Goal: Task Accomplishment & Management: Use online tool/utility

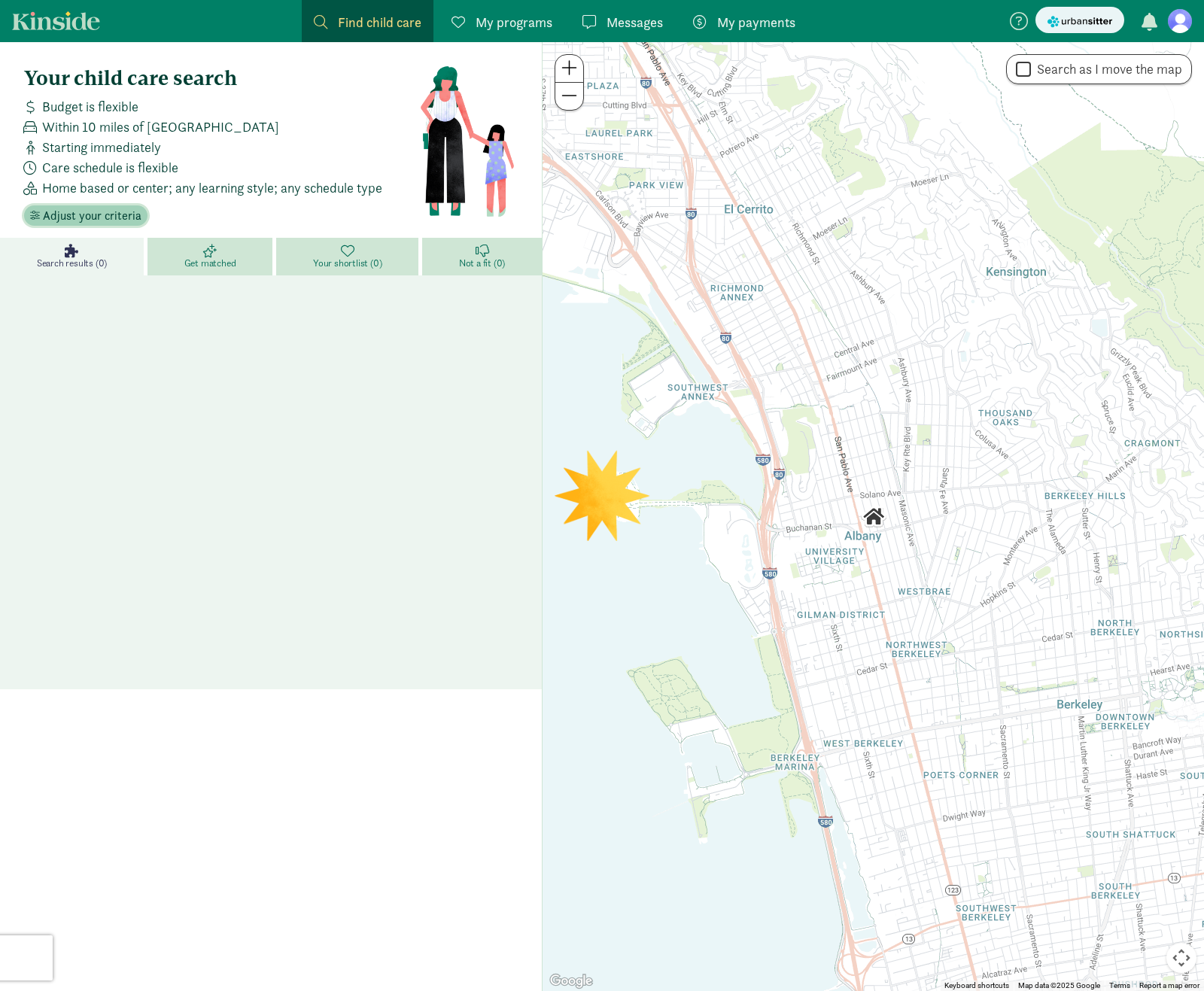
click at [99, 214] on span "Adjust your criteria" at bounding box center [91, 216] width 98 height 18
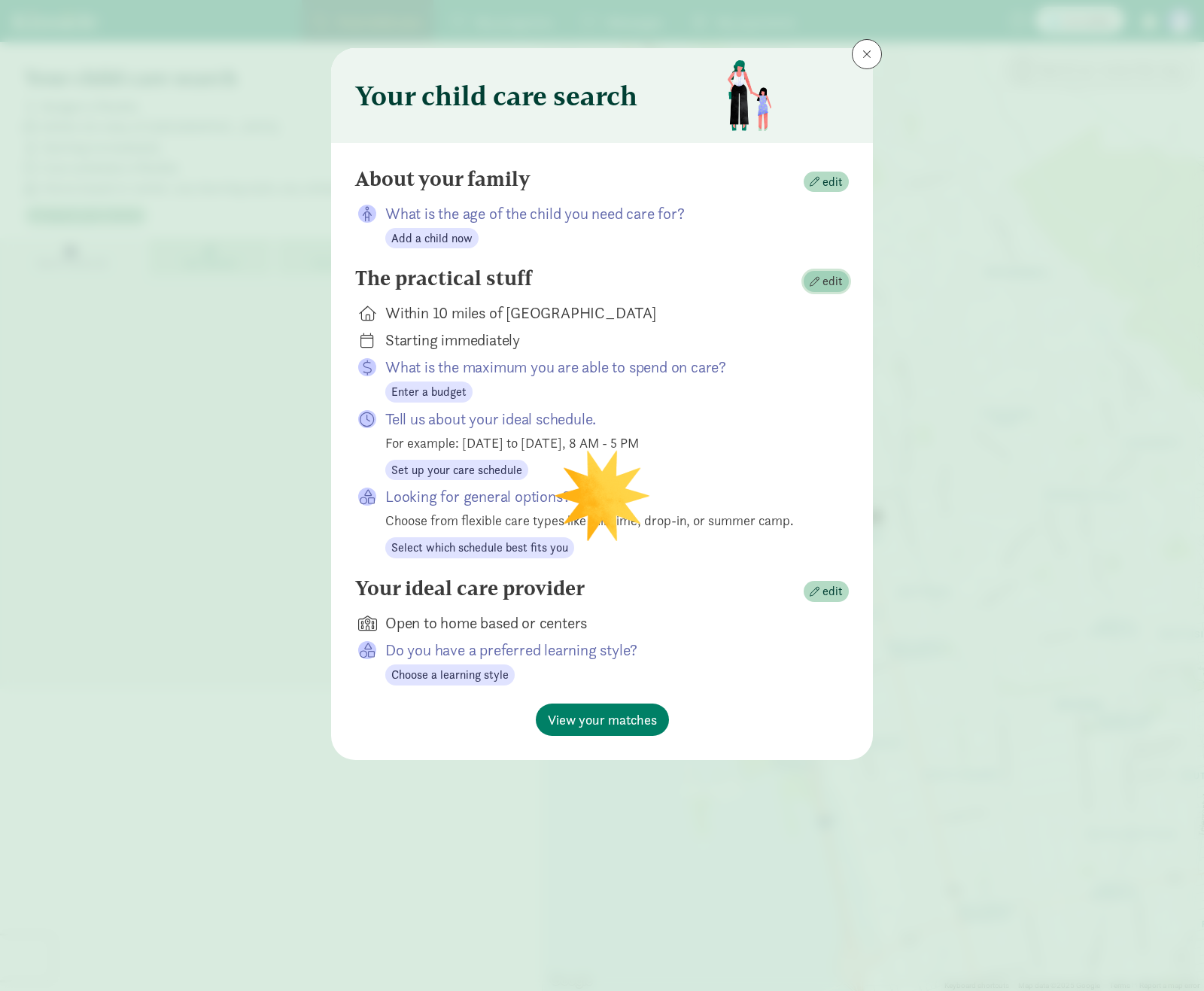
click at [827, 283] on span "edit" at bounding box center [832, 282] width 20 height 18
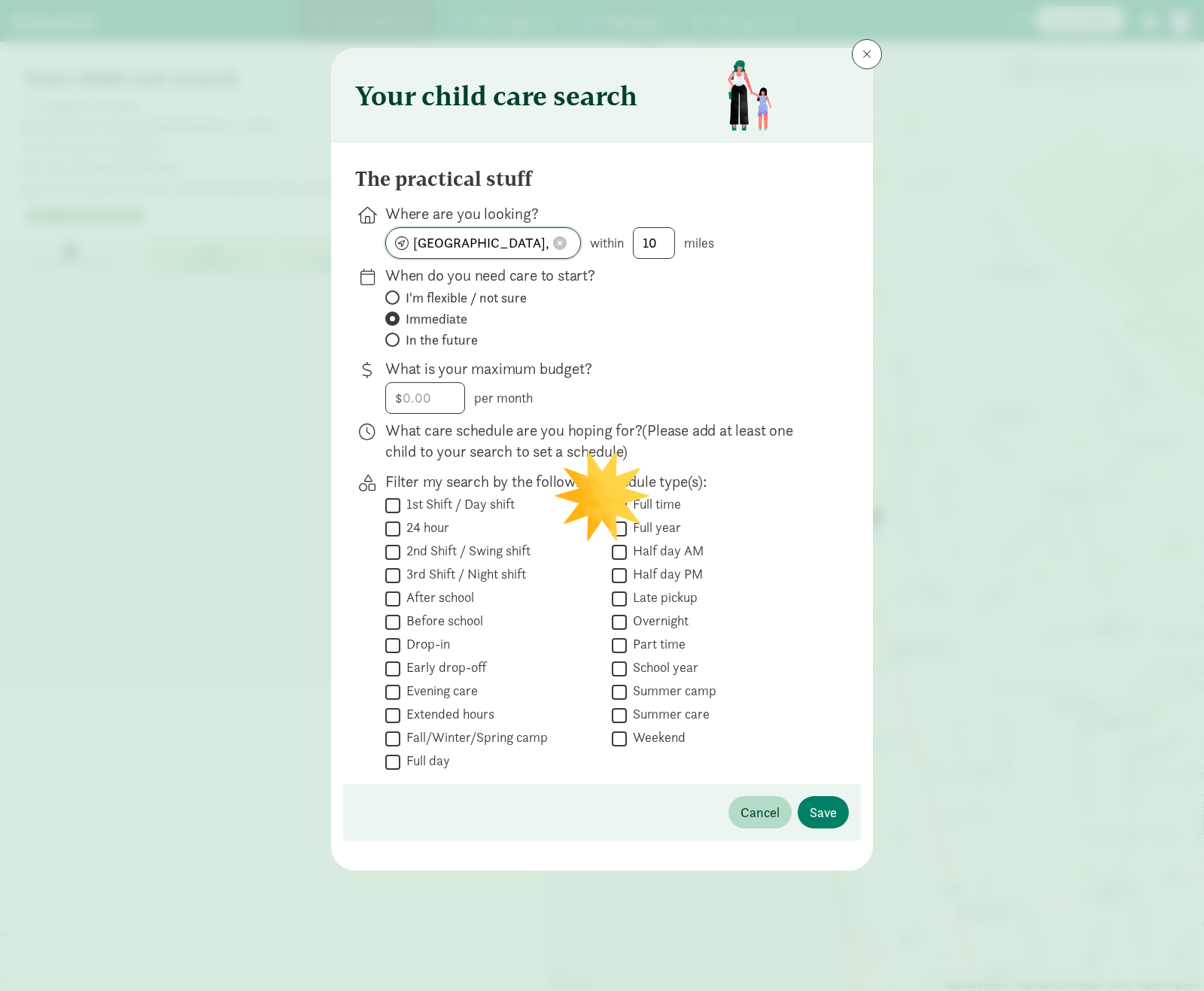
click at [557, 241] on span at bounding box center [559, 243] width 13 height 13
drag, startPoint x: 656, startPoint y: 247, endPoint x: 638, endPoint y: 244, distance: 18.2
click at [638, 244] on input "10" at bounding box center [654, 243] width 41 height 30
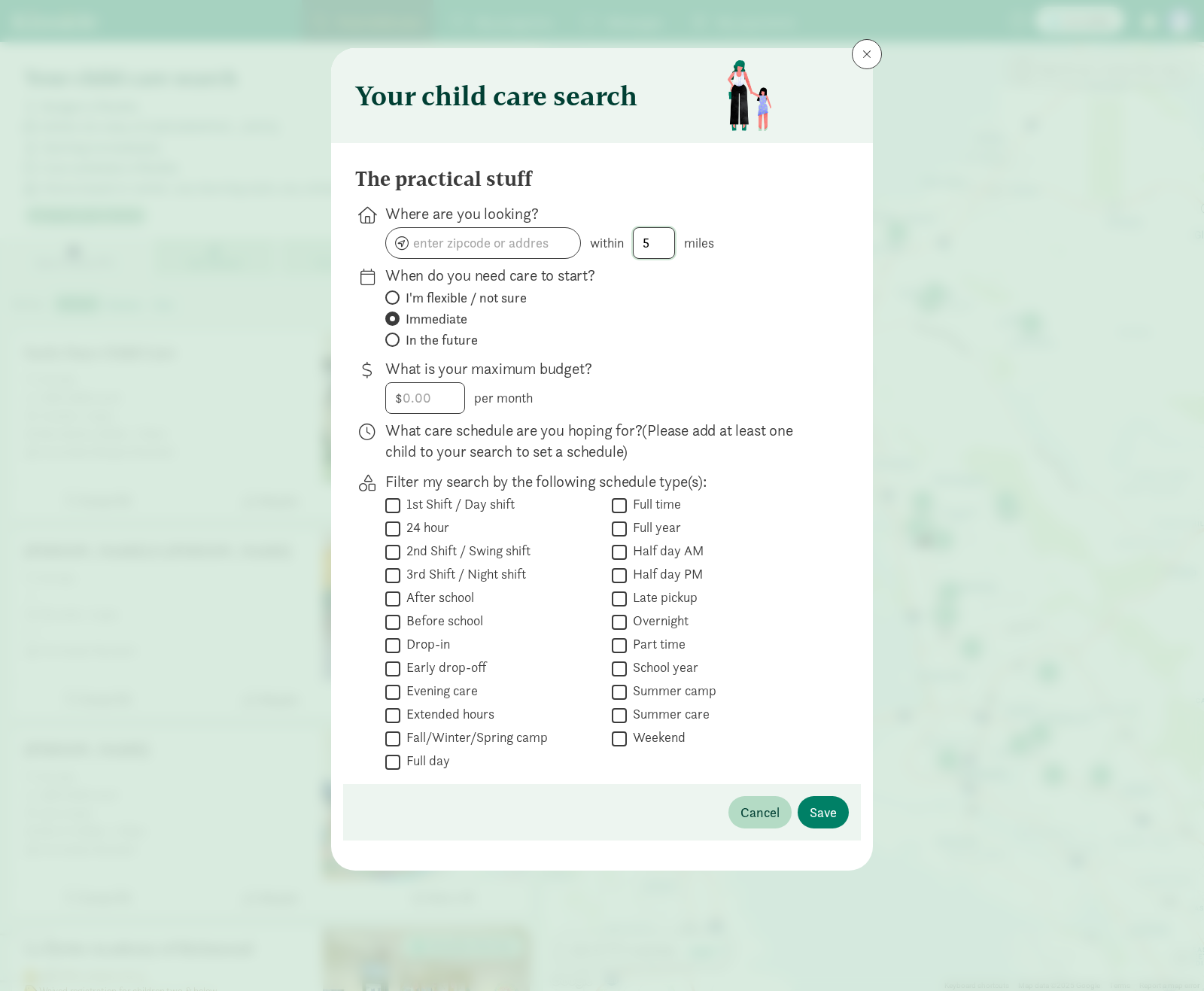
type input "5"
click at [527, 244] on input at bounding box center [483, 243] width 194 height 30
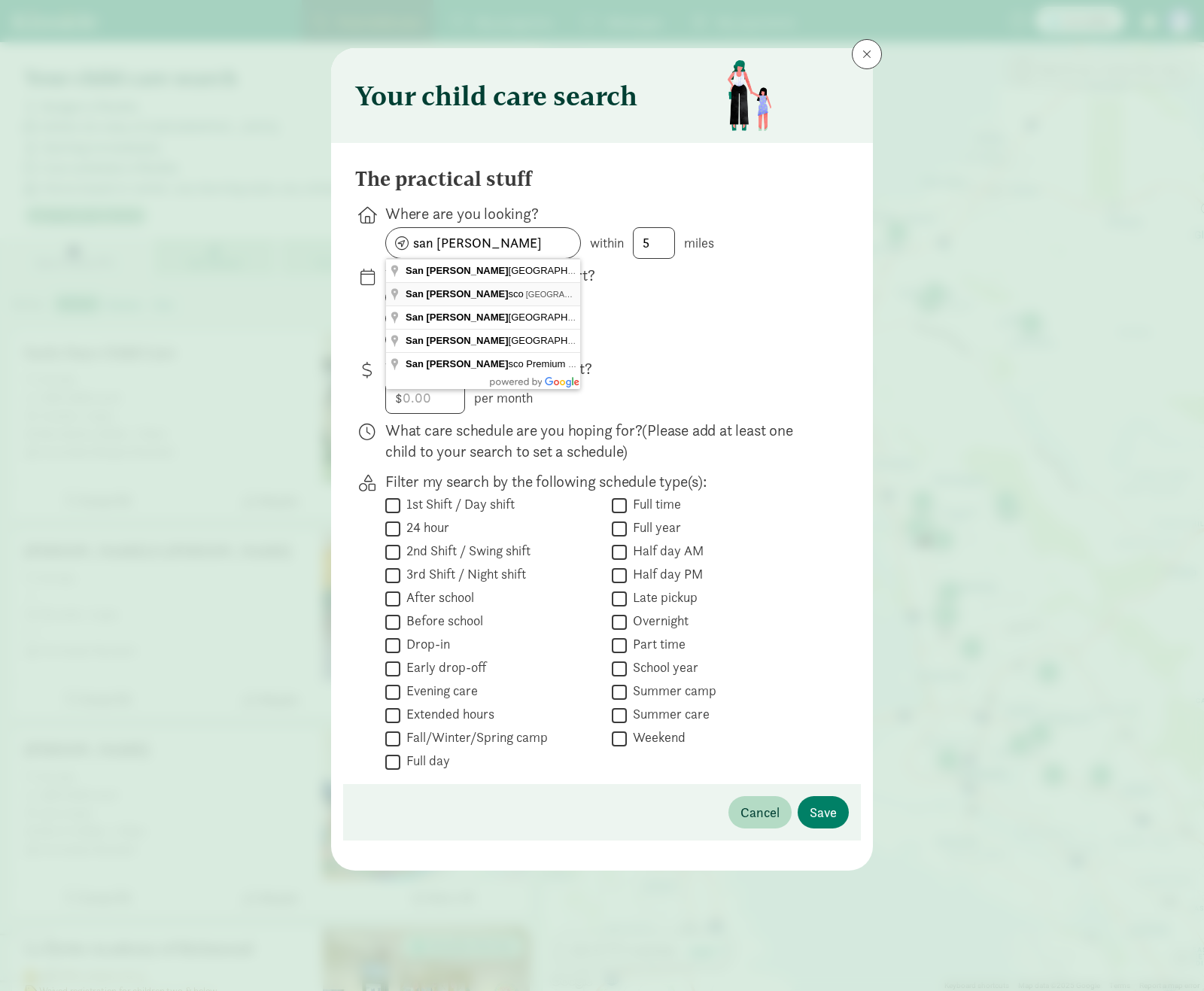
type input "[GEOGRAPHIC_DATA], [GEOGRAPHIC_DATA], [GEOGRAPHIC_DATA]"
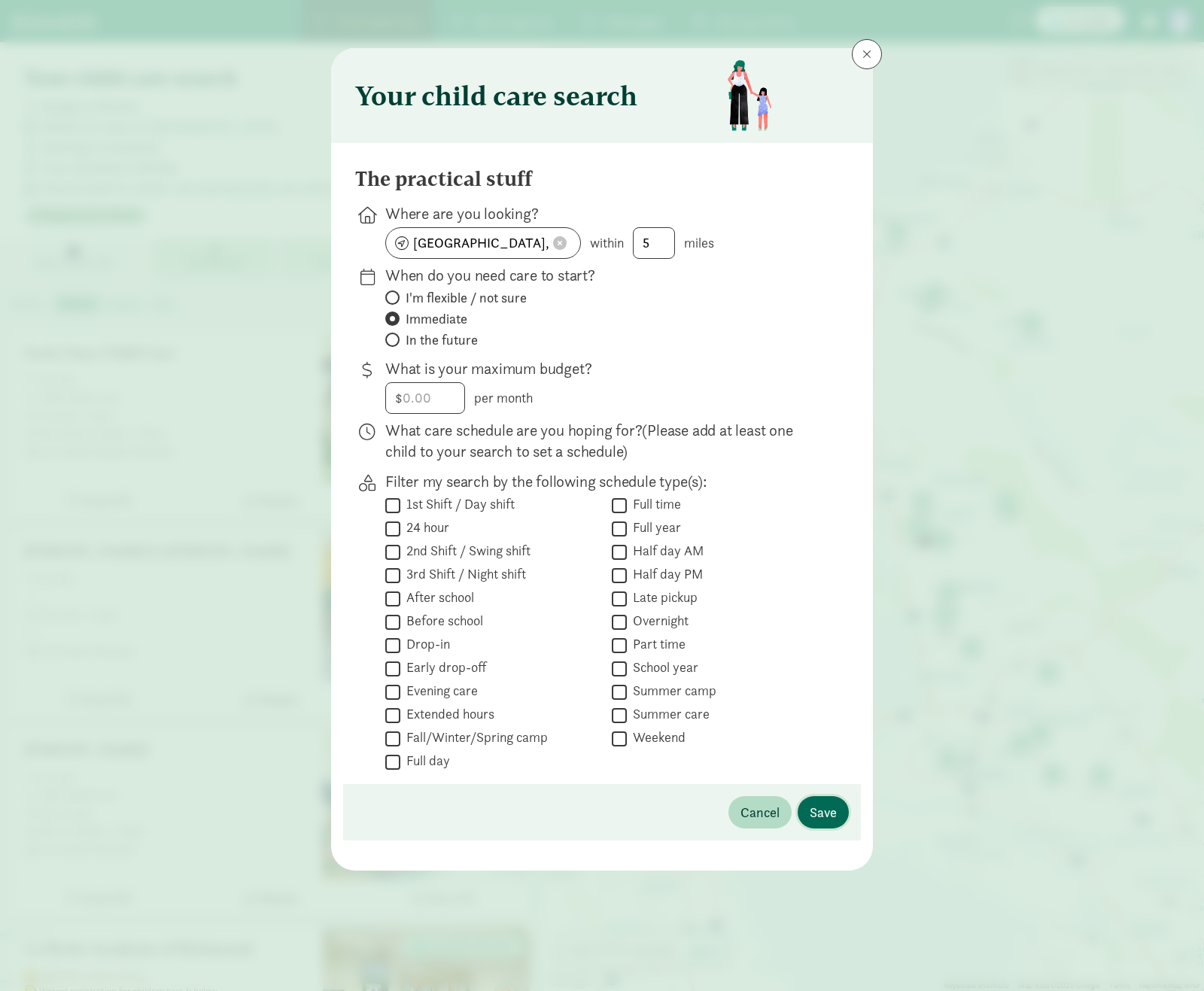
click at [819, 807] on span "Save" at bounding box center [823, 812] width 27 height 20
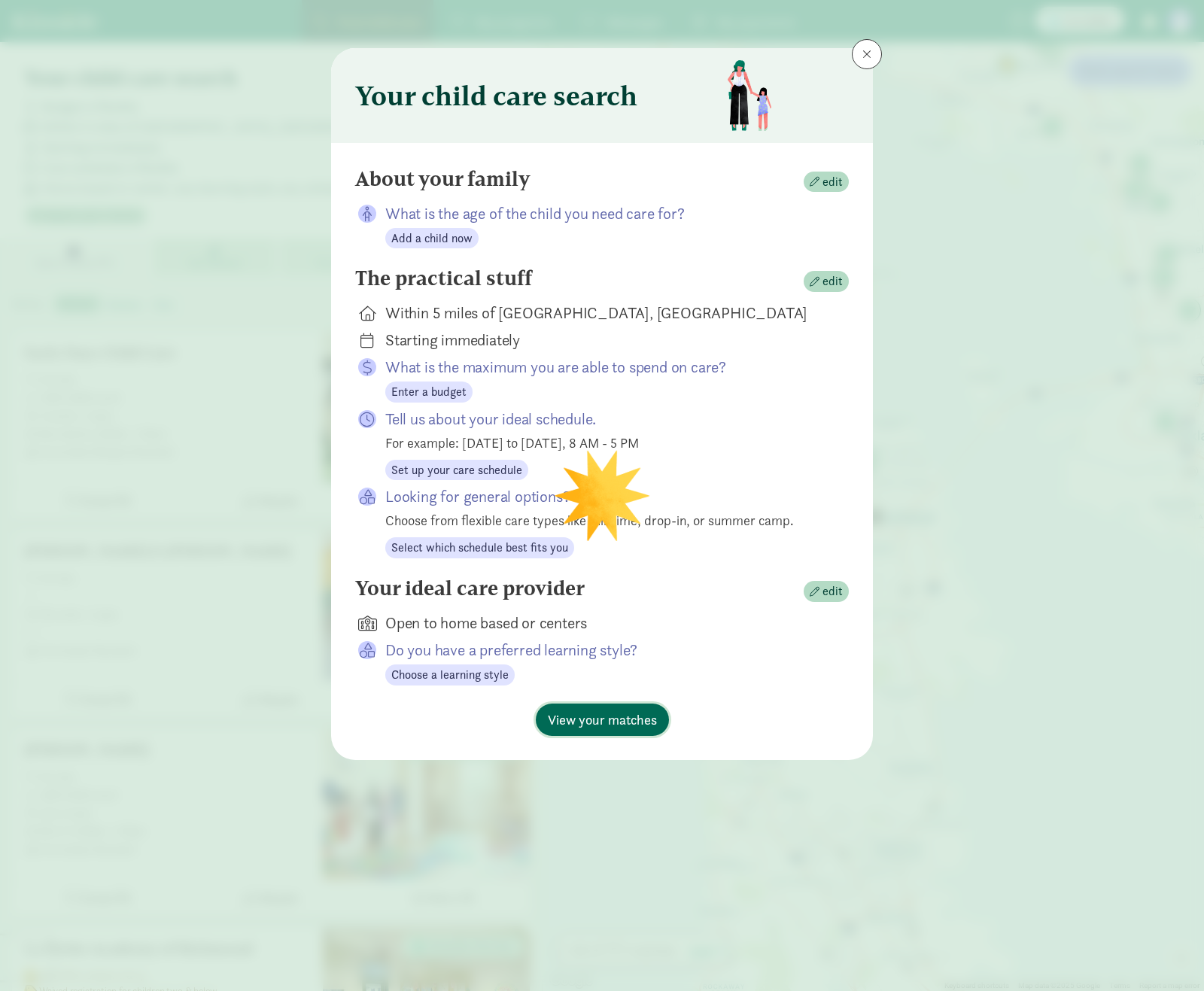
click at [604, 721] on span "View your matches" at bounding box center [602, 719] width 109 height 20
